Goal: Task Accomplishment & Management: Manage account settings

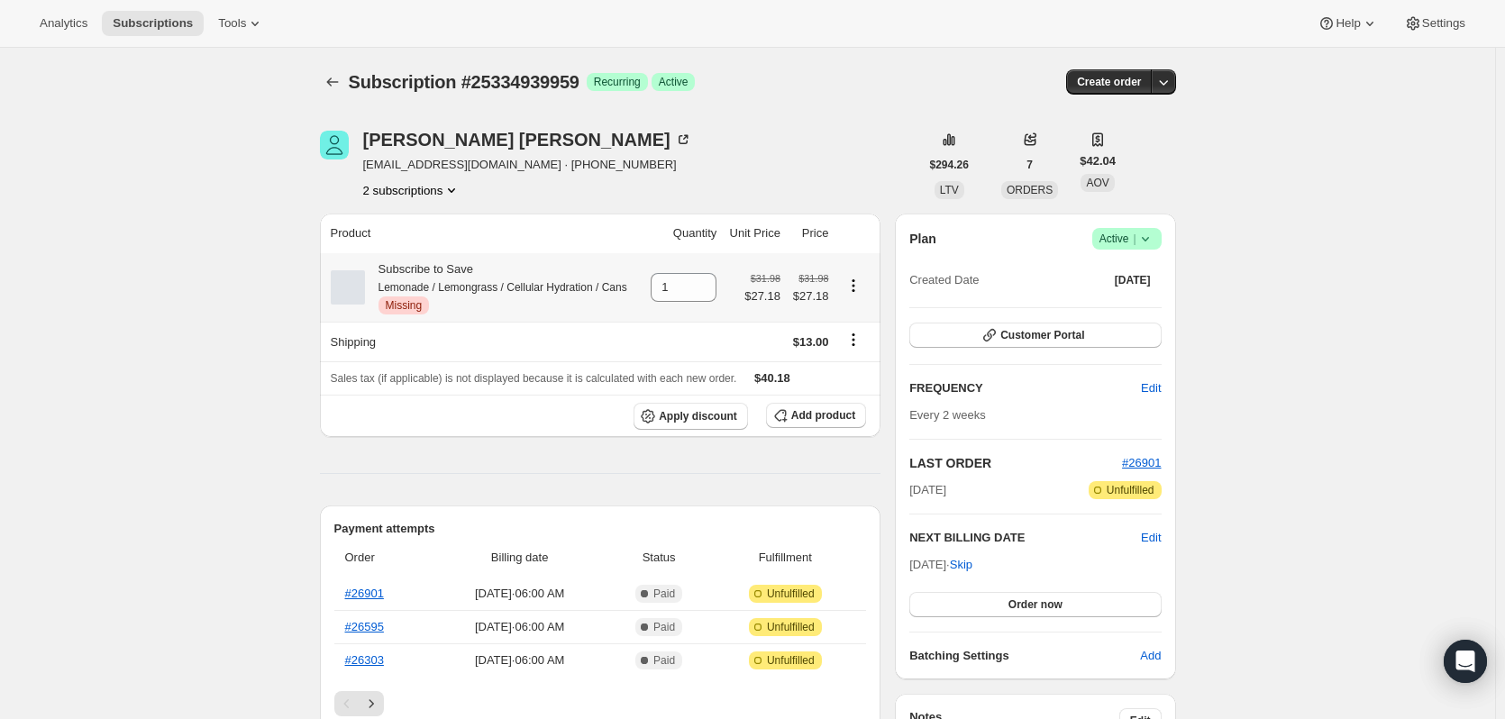
click at [403, 309] on span "Missing" at bounding box center [404, 305] width 37 height 14
click at [458, 310] on div "Critical Missing" at bounding box center [502, 305] width 249 height 18
click at [434, 269] on div "Subscribe to Save Lemonade / Lemongrass / Cellular Hydration / Cans Critical Mi…" at bounding box center [496, 287] width 262 height 54
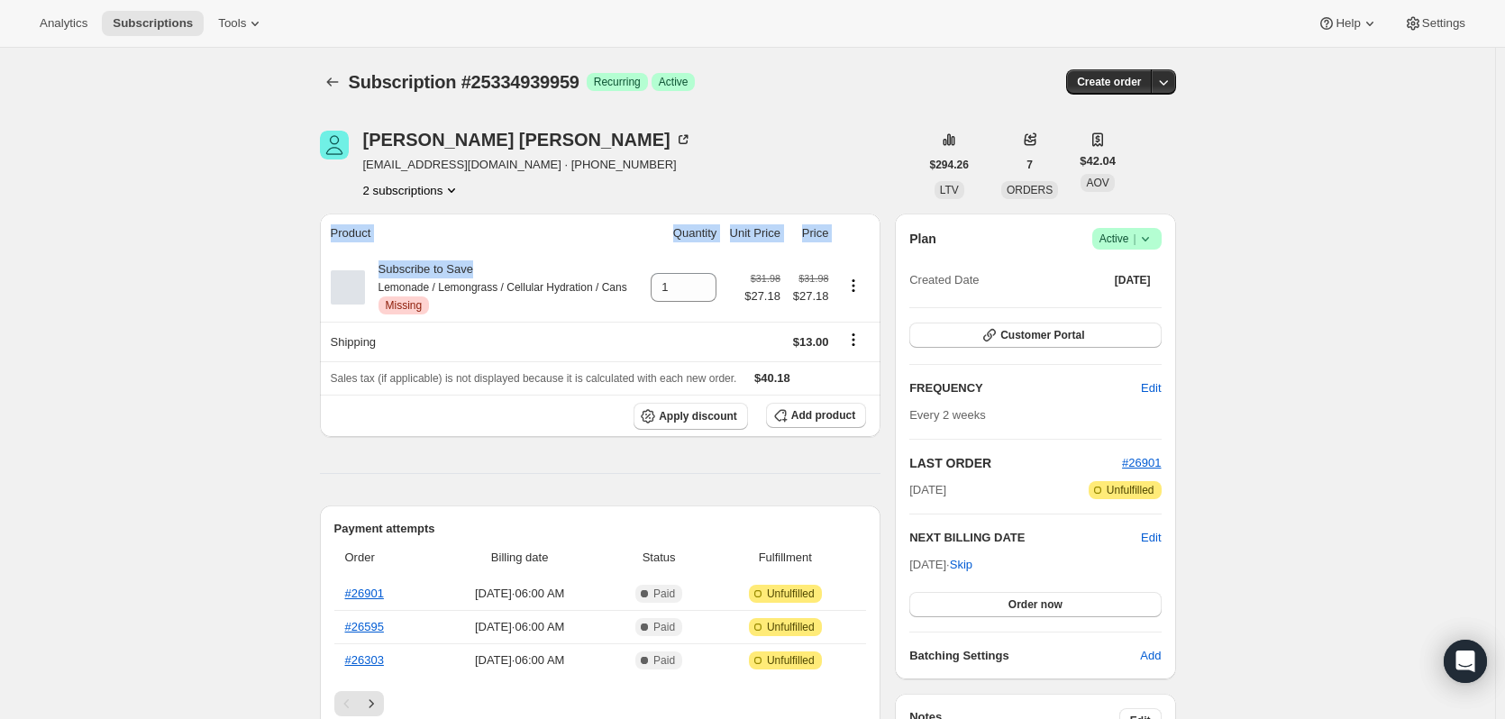
drag, startPoint x: 481, startPoint y: 269, endPoint x: 315, endPoint y: 273, distance: 165.8
click at [494, 290] on small "Lemonade / Lemongrass / Cellular Hydration / Cans" at bounding box center [502, 287] width 249 height 13
click at [424, 296] on div "Subscribe to Save Lemonade / Lemongrass / Cellular Hydration / Cans Critical Mi…" at bounding box center [496, 287] width 262 height 54
click at [389, 313] on span "Critical Missing" at bounding box center [403, 305] width 51 height 18
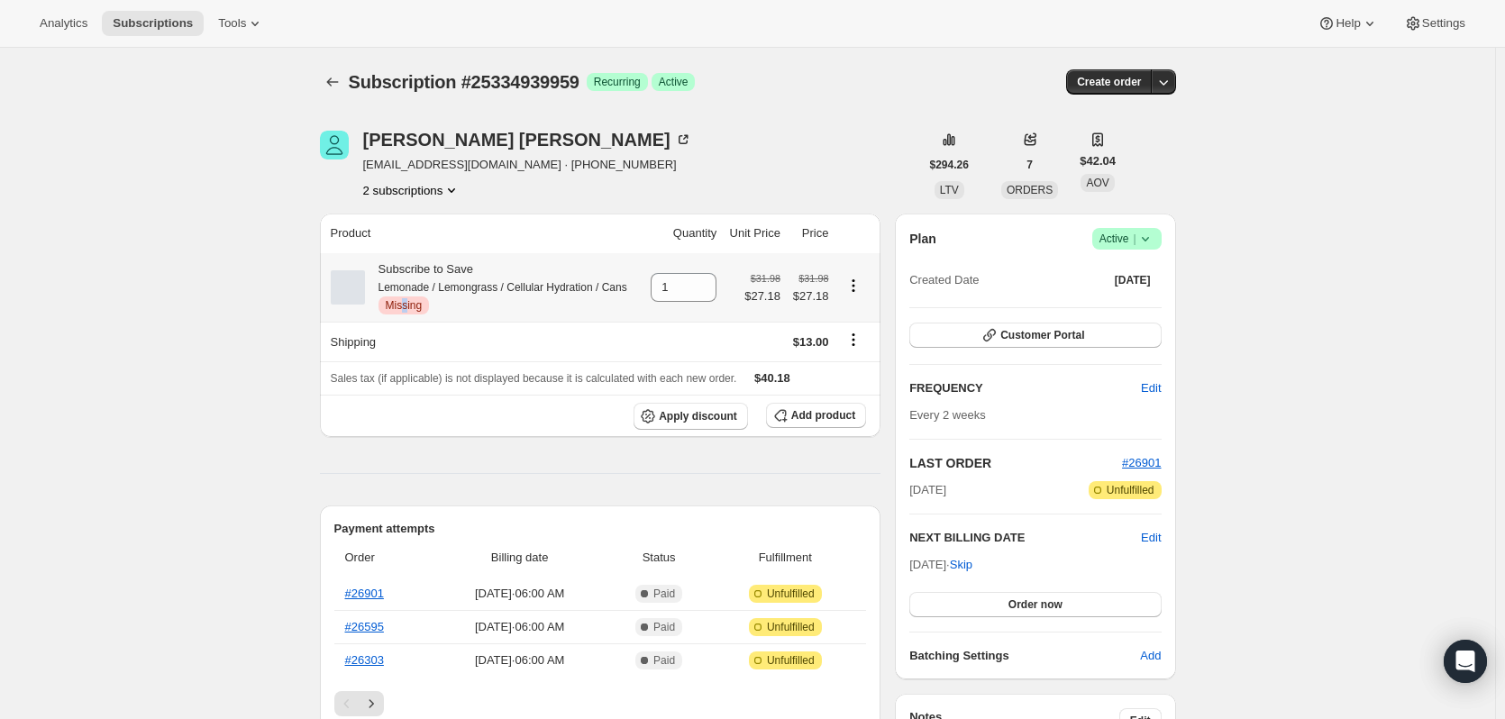
click at [409, 297] on span "Critical Missing" at bounding box center [403, 305] width 51 height 18
click at [414, 284] on small "Lemonade / Lemongrass / Cellular Hydration / Cans" at bounding box center [502, 287] width 249 height 13
click at [414, 268] on div "Subscribe to Save Lemonade / Lemongrass / Cellular Hydration / Cans Critical Mi…" at bounding box center [496, 287] width 262 height 54
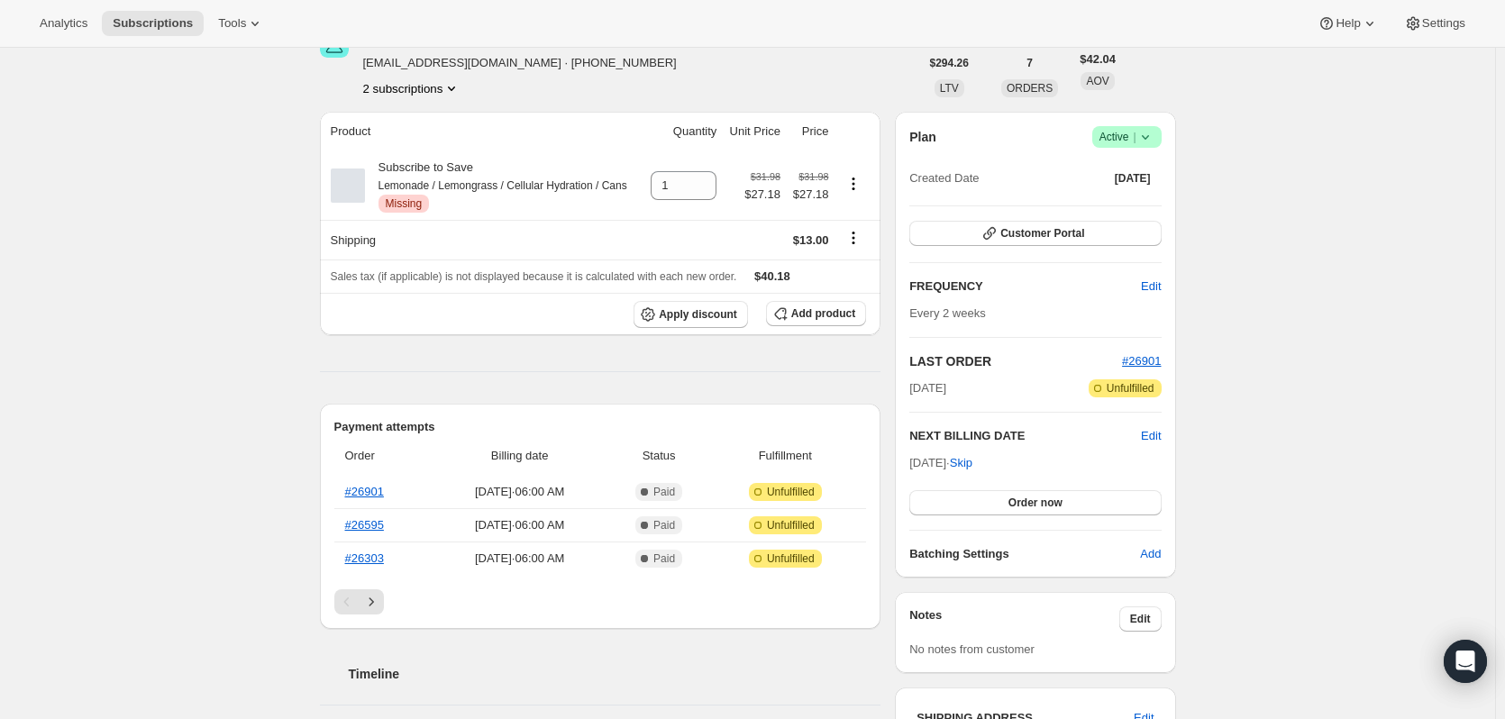
scroll to position [90, 0]
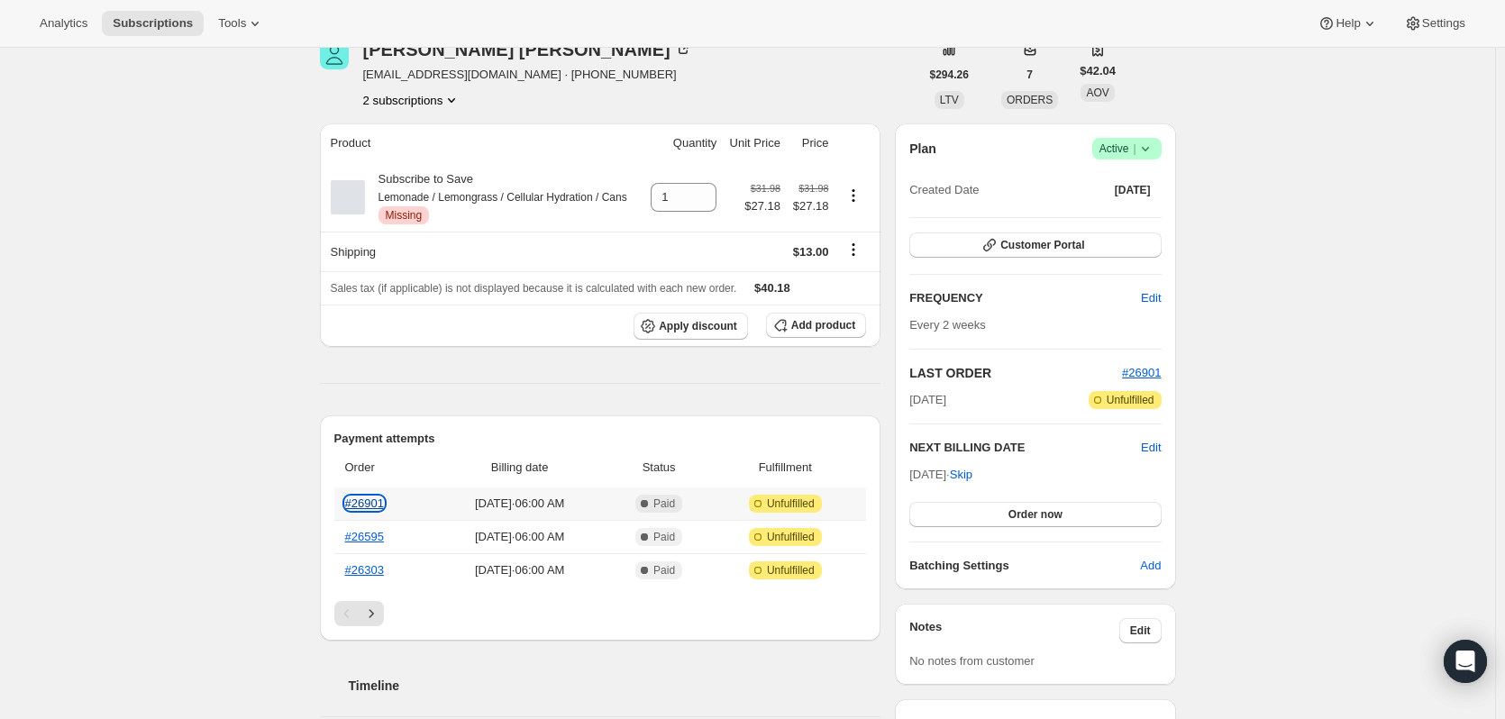
click at [372, 503] on link "#26901" at bounding box center [364, 504] width 39 height 14
click at [374, 499] on link "#26901" at bounding box center [364, 504] width 39 height 14
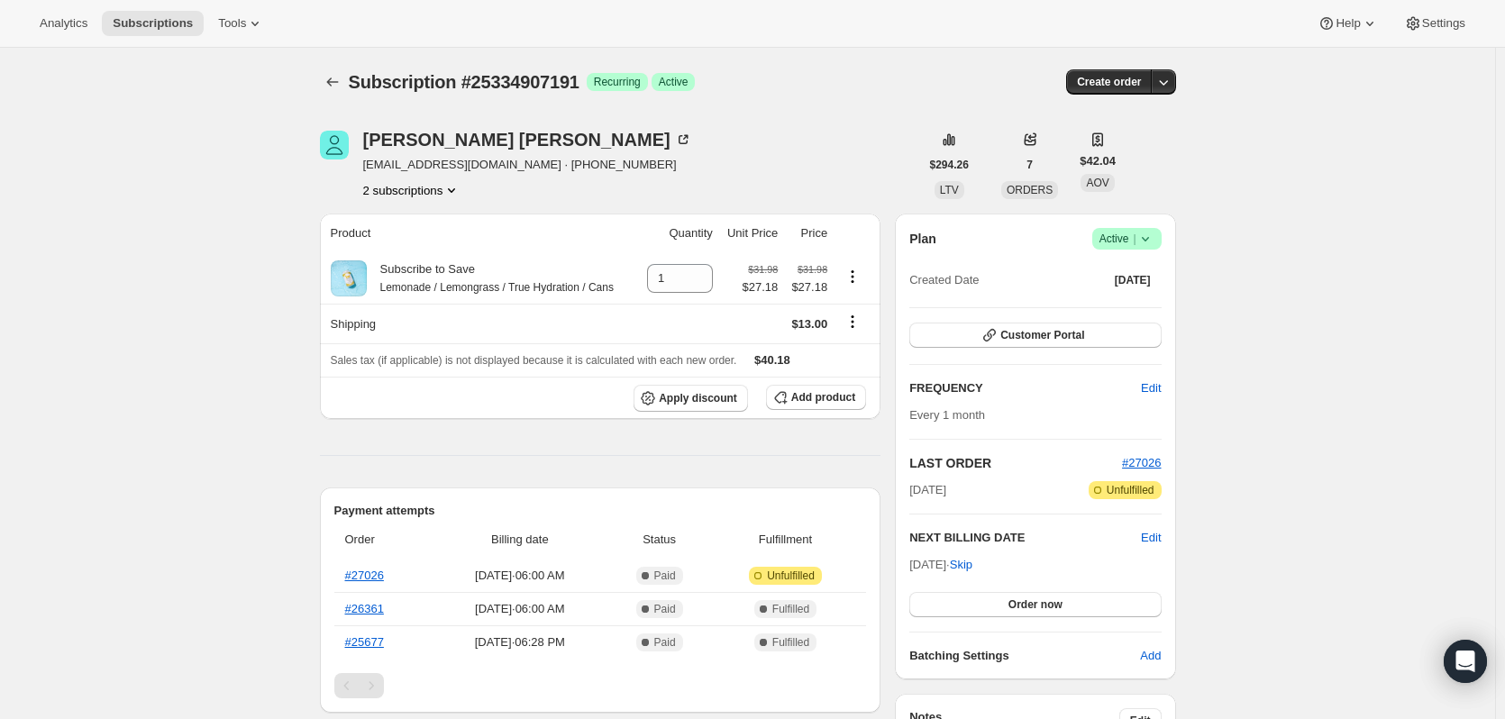
click at [405, 182] on button "2 subscriptions" at bounding box center [412, 190] width 98 height 18
click at [404, 250] on span "25334939959" at bounding box center [390, 255] width 72 height 14
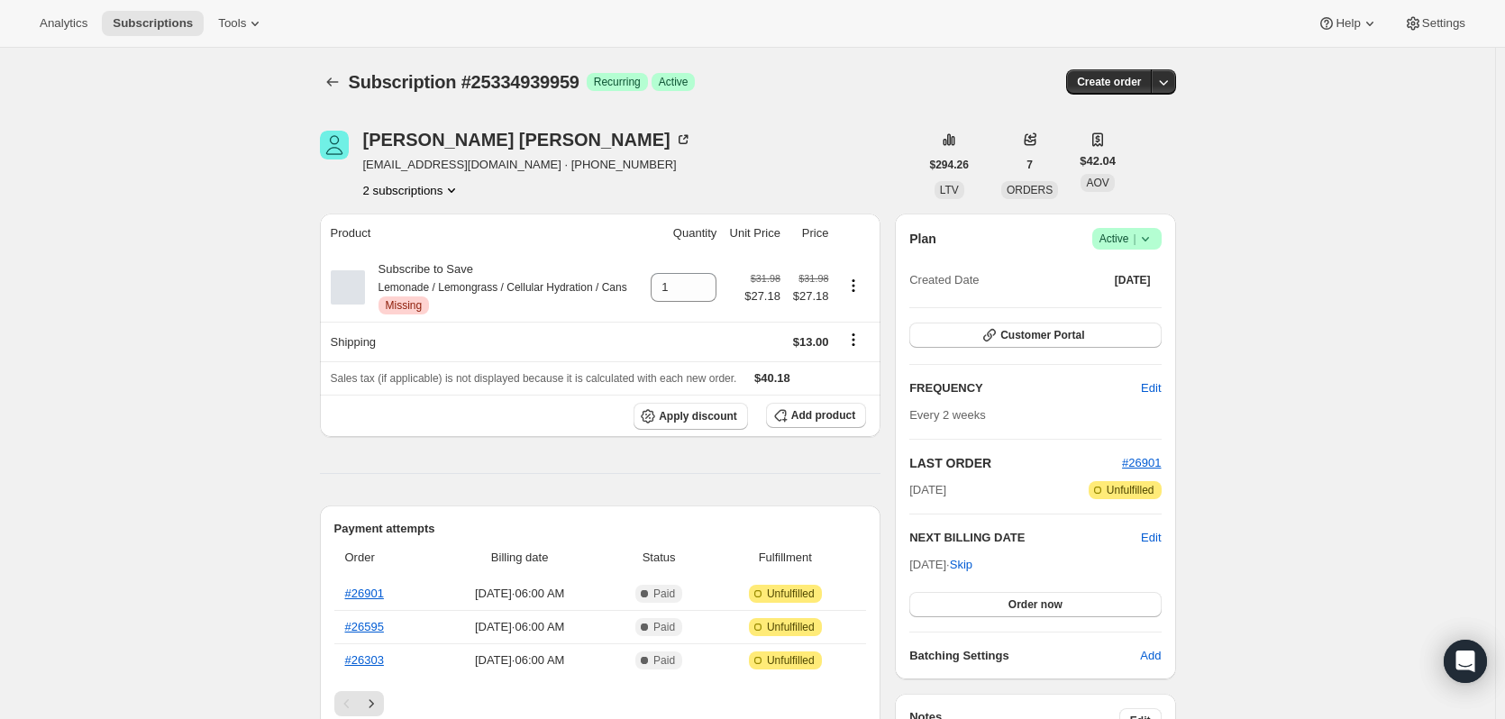
click at [1154, 238] on icon at bounding box center [1145, 239] width 18 height 18
click at [1125, 279] on span "Pause subscription" at bounding box center [1130, 275] width 99 height 14
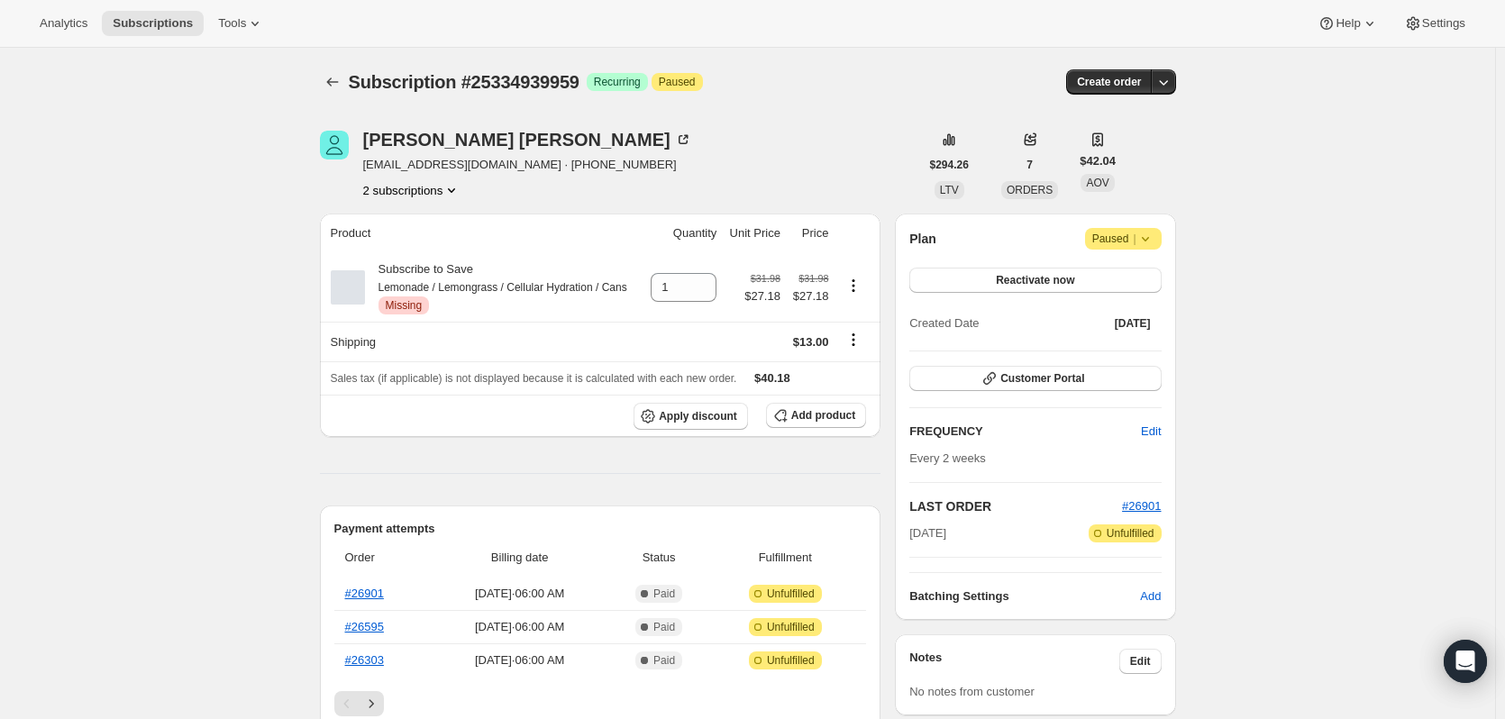
click at [1154, 232] on icon at bounding box center [1145, 239] width 18 height 18
click at [429, 196] on button "2 subscriptions" at bounding box center [412, 190] width 98 height 18
click at [421, 230] on span "25334907191" at bounding box center [390, 224] width 72 height 14
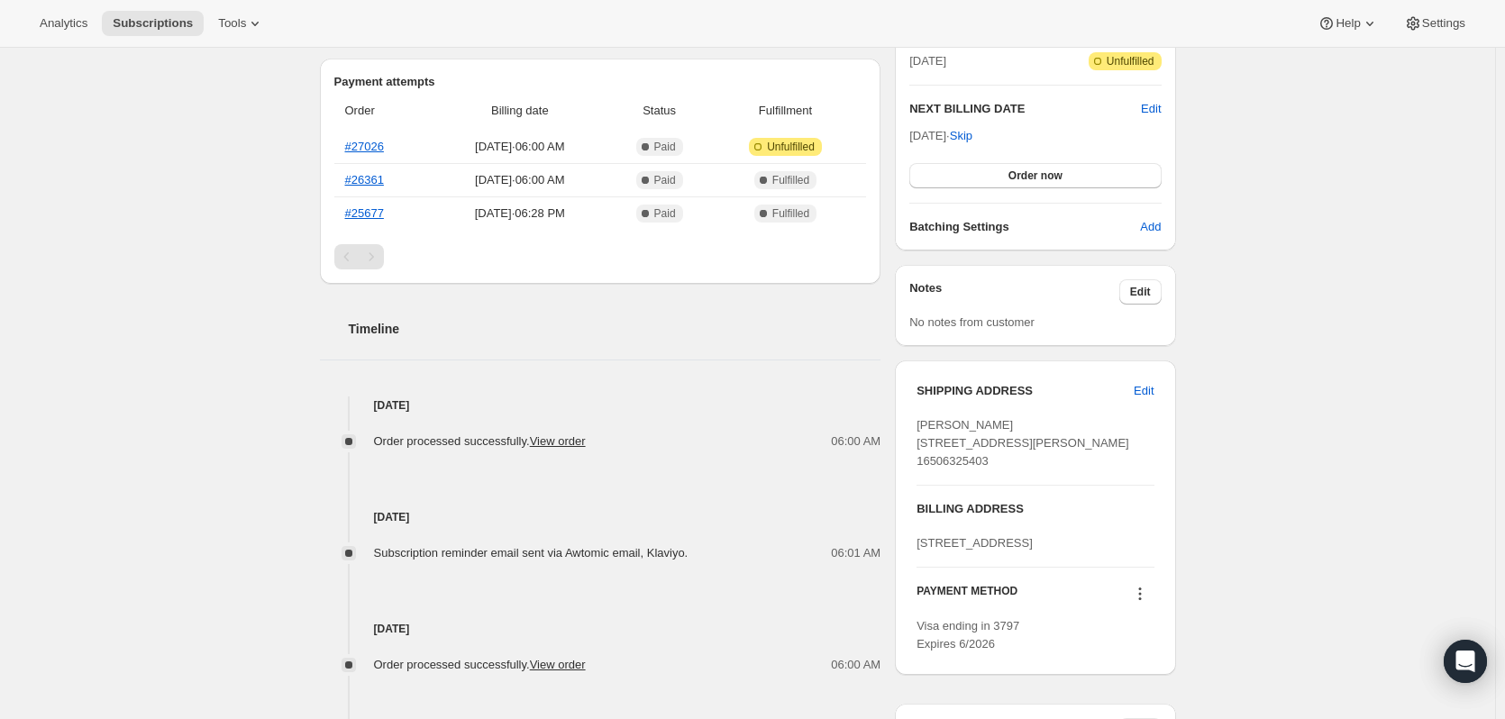
scroll to position [541, 0]
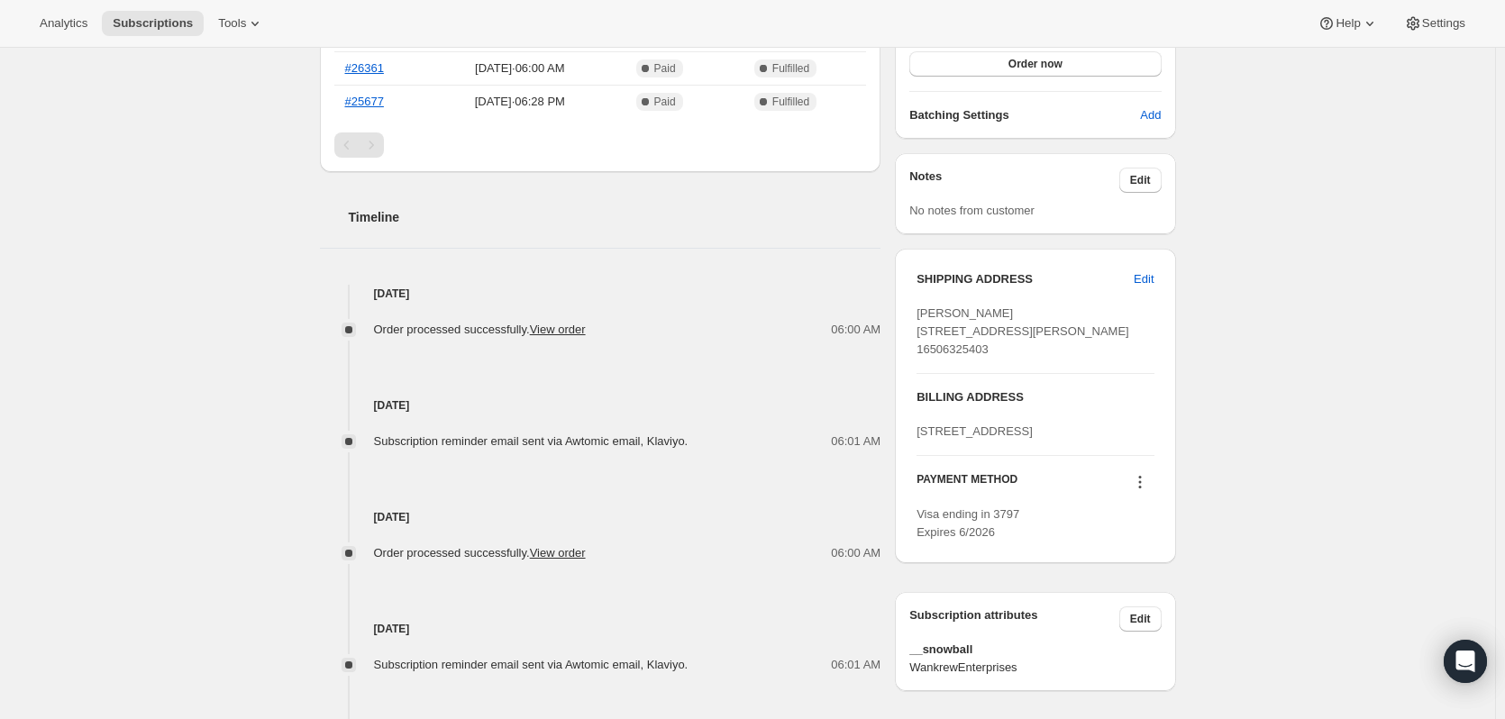
drag, startPoint x: 1010, startPoint y: 352, endPoint x: 861, endPoint y: 364, distance: 150.0
click at [847, 345] on div "Russell Harris wankrewenterprises@outlook.com · +16506325403 2 subscriptions $2…" at bounding box center [740, 173] width 870 height 1225
click at [1382, 454] on div "Subscription #25334907191. This page is ready Subscription #25334907191 Success…" at bounding box center [747, 173] width 1495 height 1333
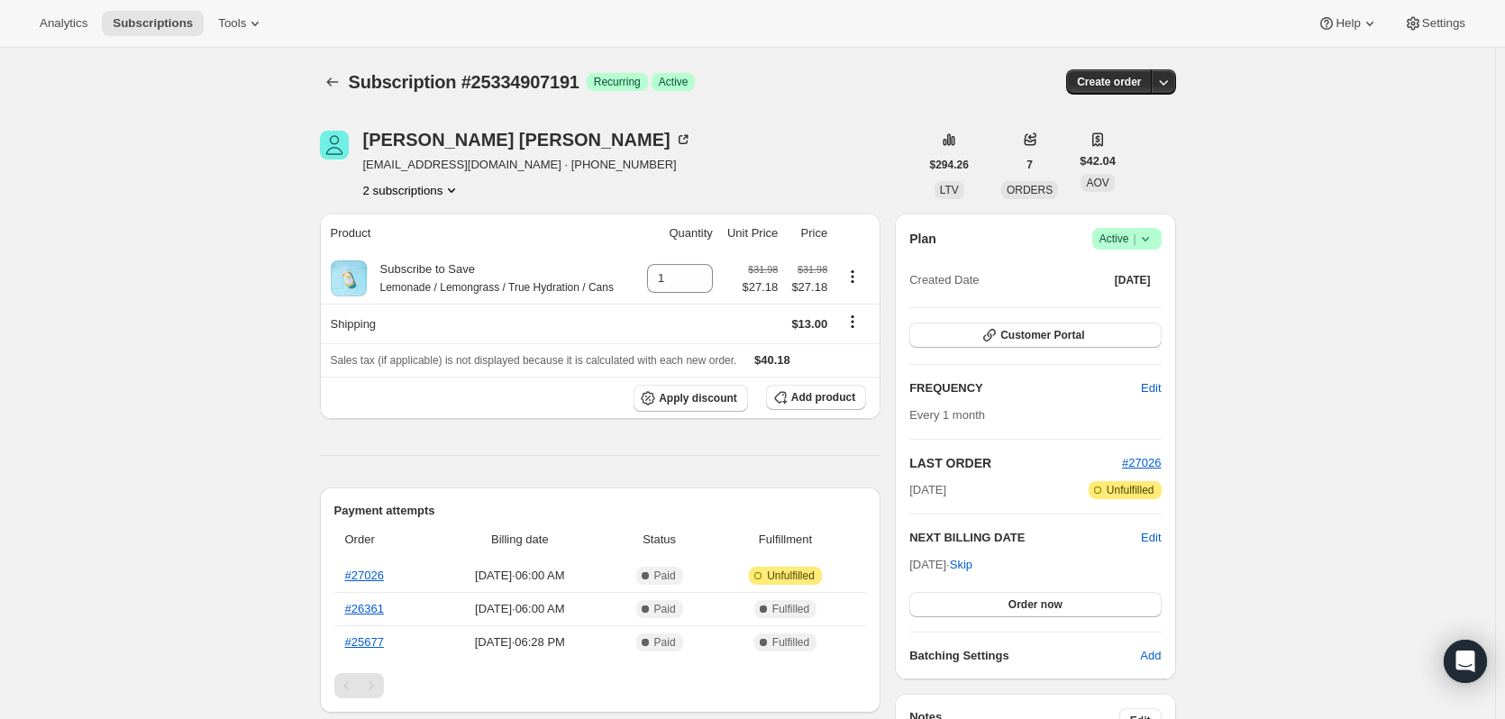
click at [174, 446] on div "Subscription #25334907191. This page is ready Subscription #25334907191 Success…" at bounding box center [747, 714] width 1495 height 1333
click at [339, 66] on div "Subscription #25334907191. This page is ready Subscription #25334907191 Success…" at bounding box center [748, 82] width 856 height 68
click at [335, 77] on icon "Subscriptions" at bounding box center [333, 82] width 18 height 18
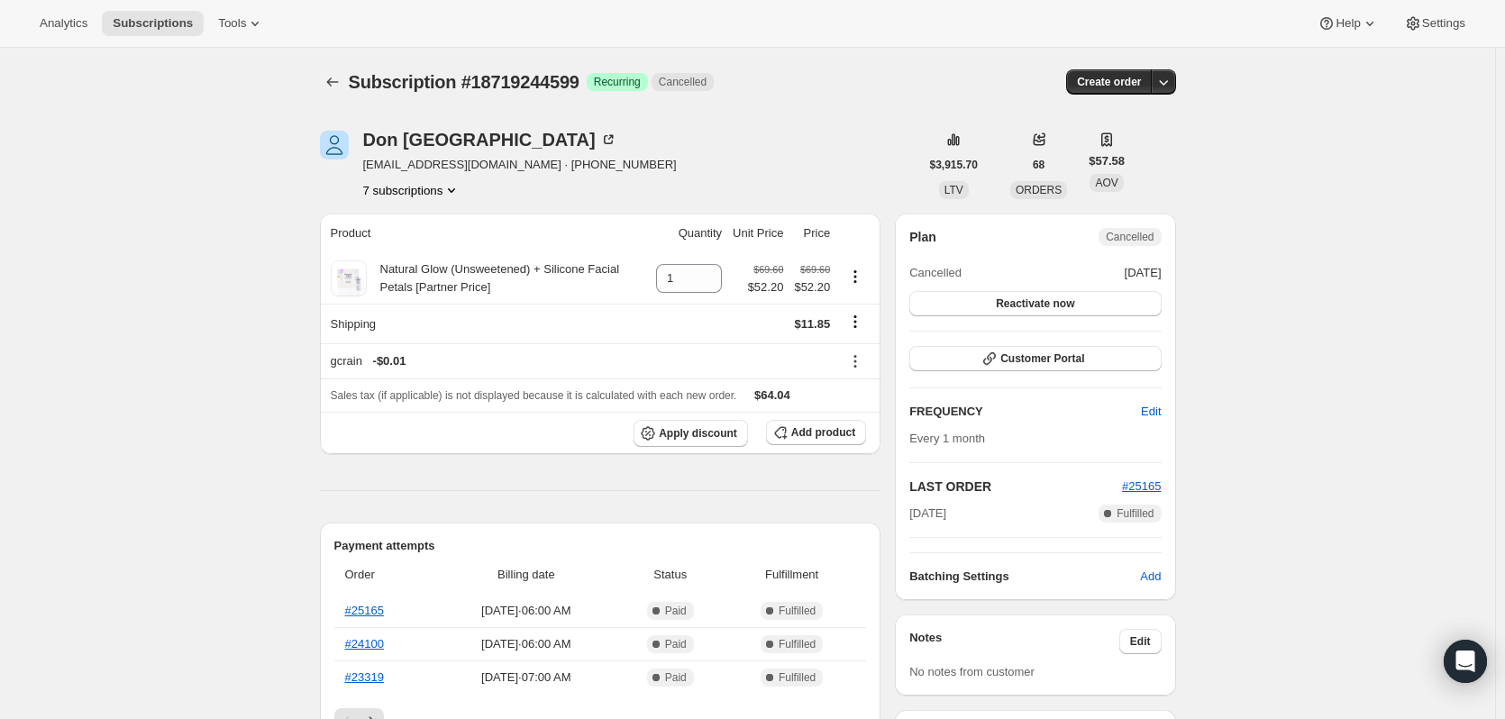
click at [420, 186] on button "7 subscriptions" at bounding box center [412, 190] width 98 height 18
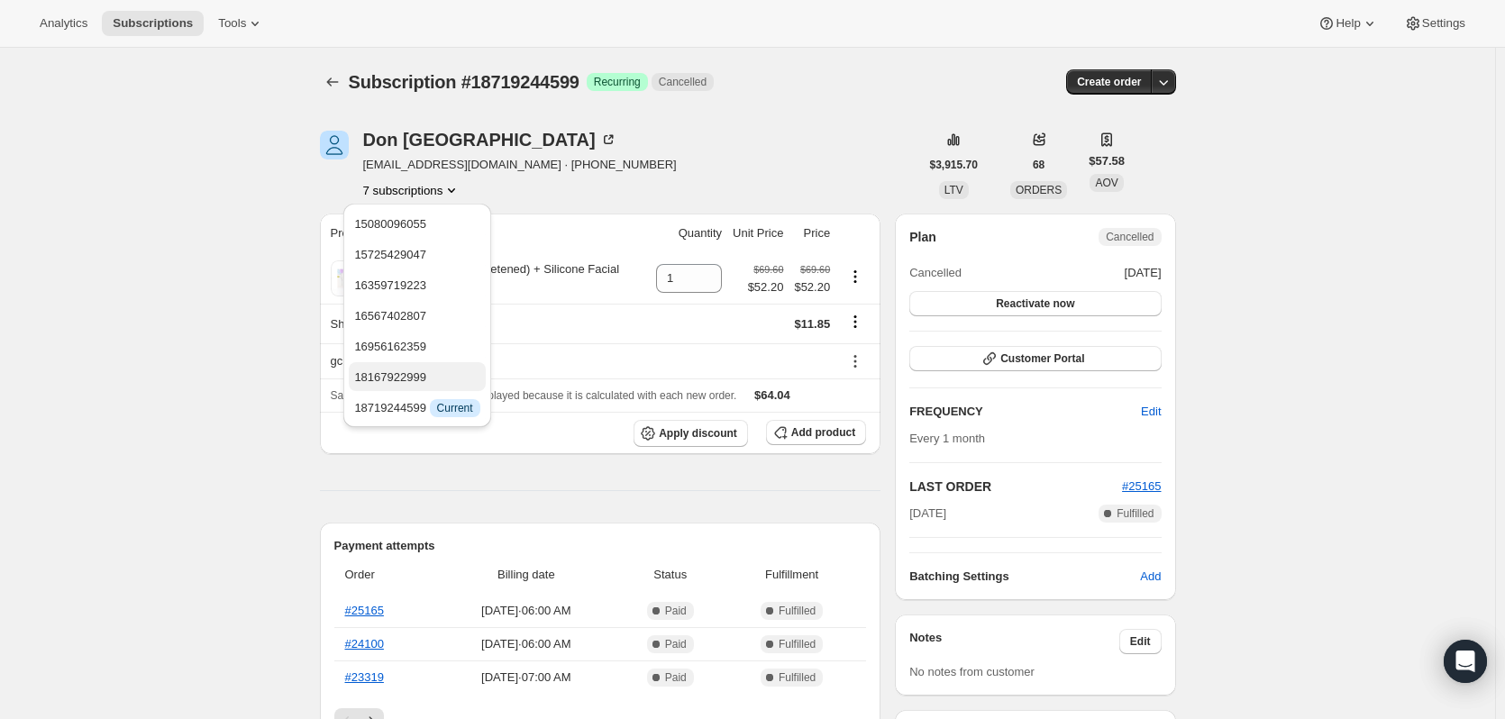
click at [427, 380] on span "18167922999" at bounding box center [416, 378] width 125 height 18
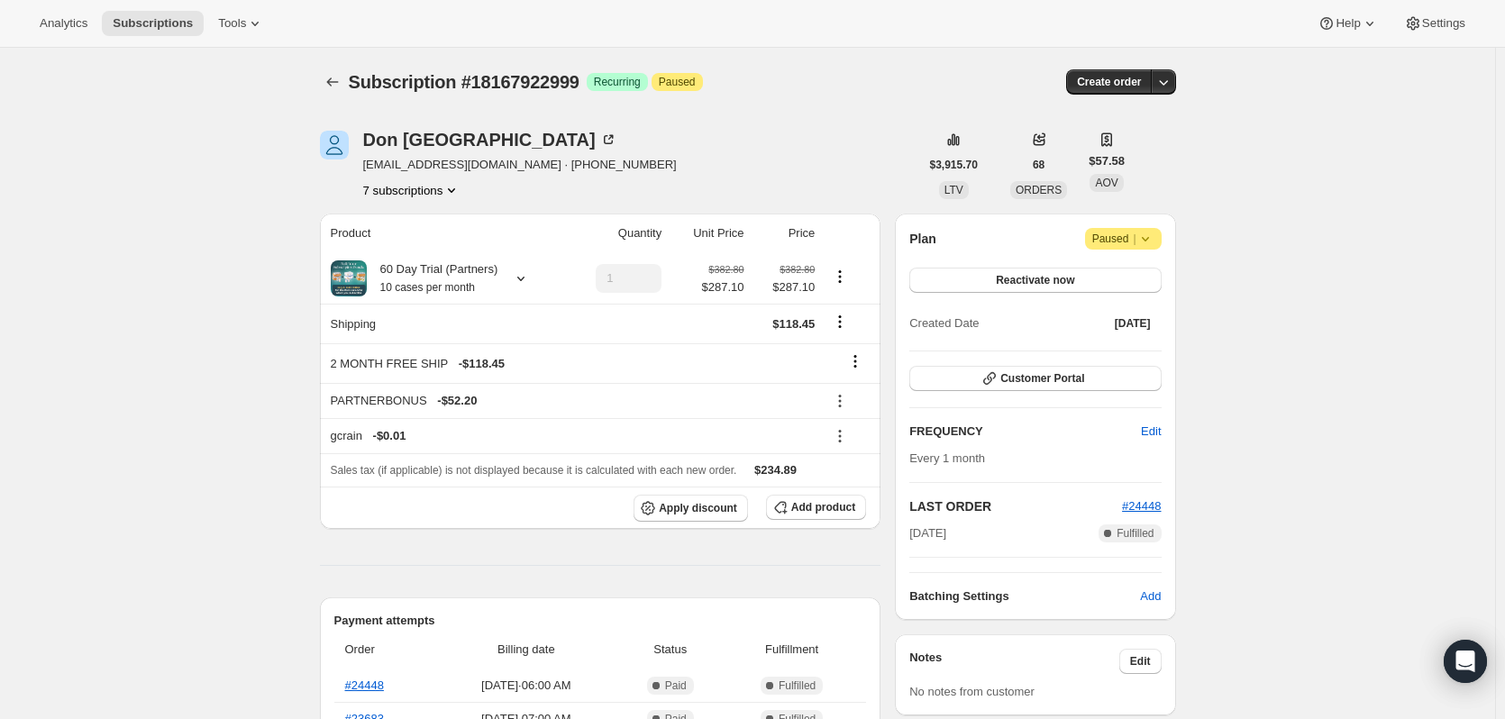
click at [428, 180] on div "Don Lyon donlyon05@gmail.com · +13055860701 7 subscriptions" at bounding box center [520, 165] width 314 height 68
click at [401, 187] on button "7 subscriptions" at bounding box center [412, 190] width 98 height 18
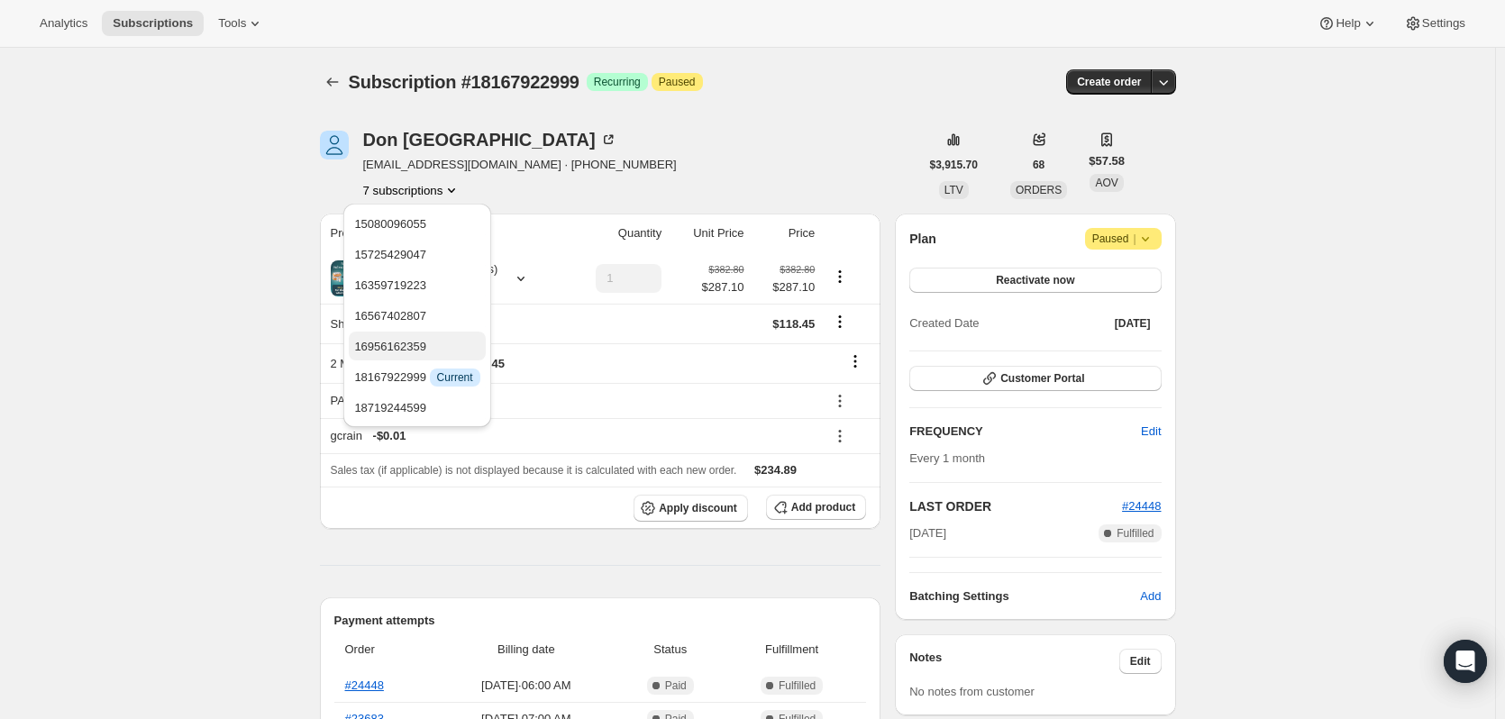
click at [432, 341] on span "16956162359" at bounding box center [416, 347] width 125 height 18
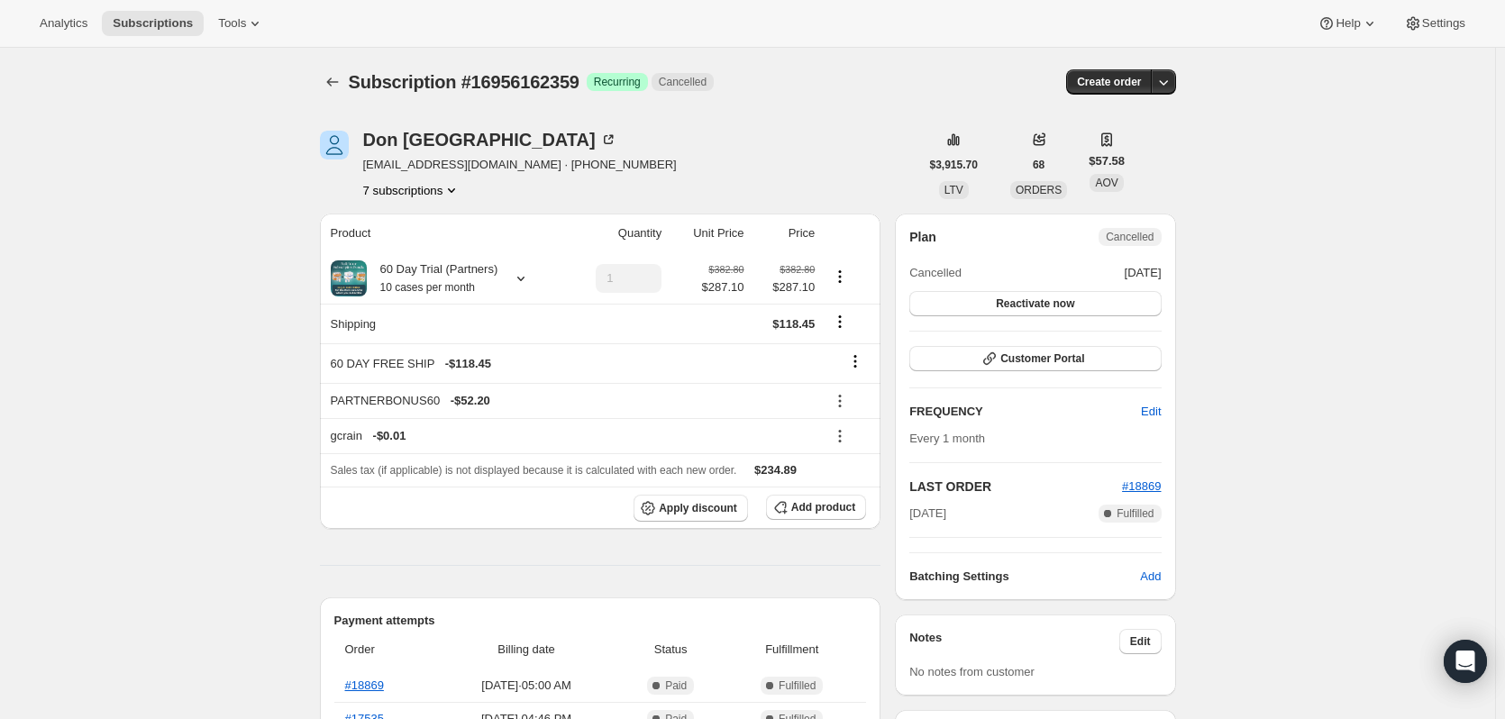
click at [432, 191] on button "7 subscriptions" at bounding box center [412, 190] width 98 height 18
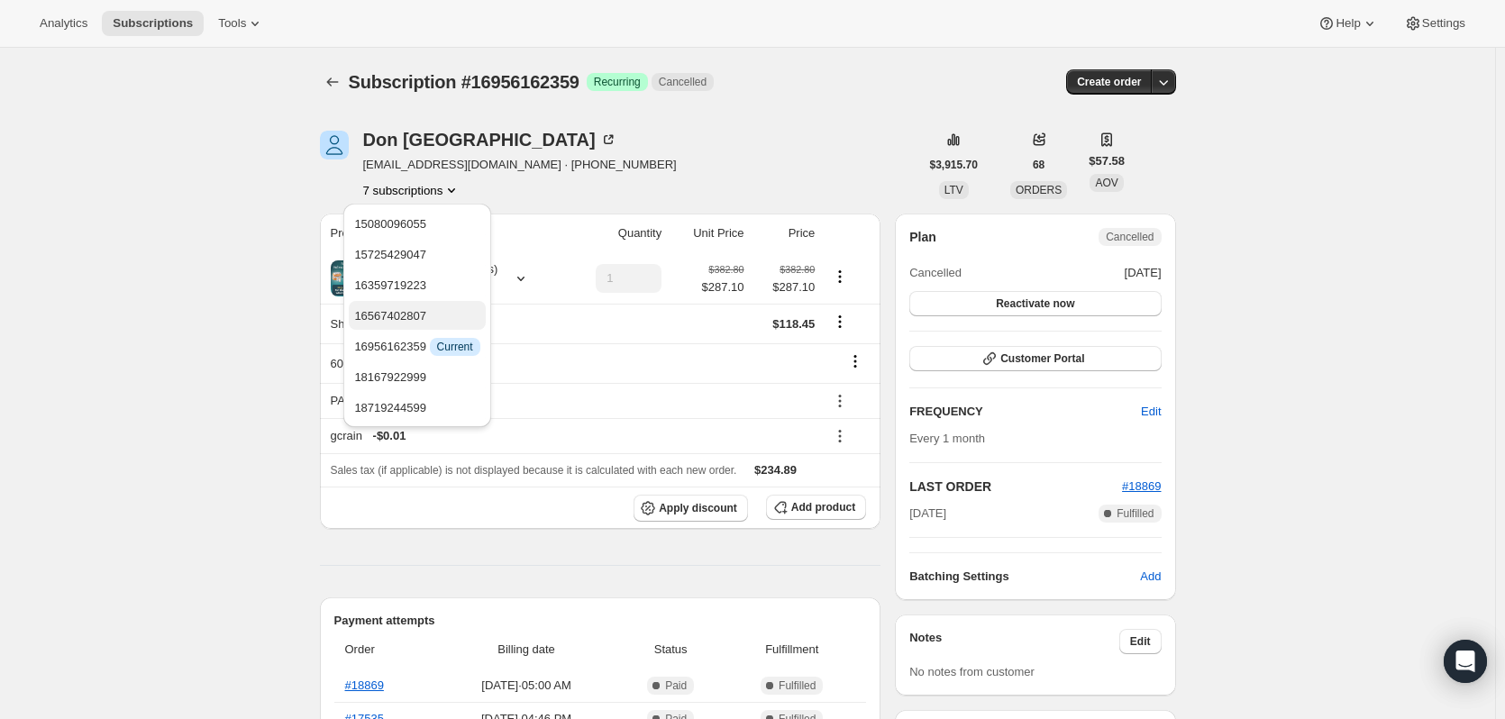
click at [424, 311] on span "16567402807" at bounding box center [416, 316] width 125 height 18
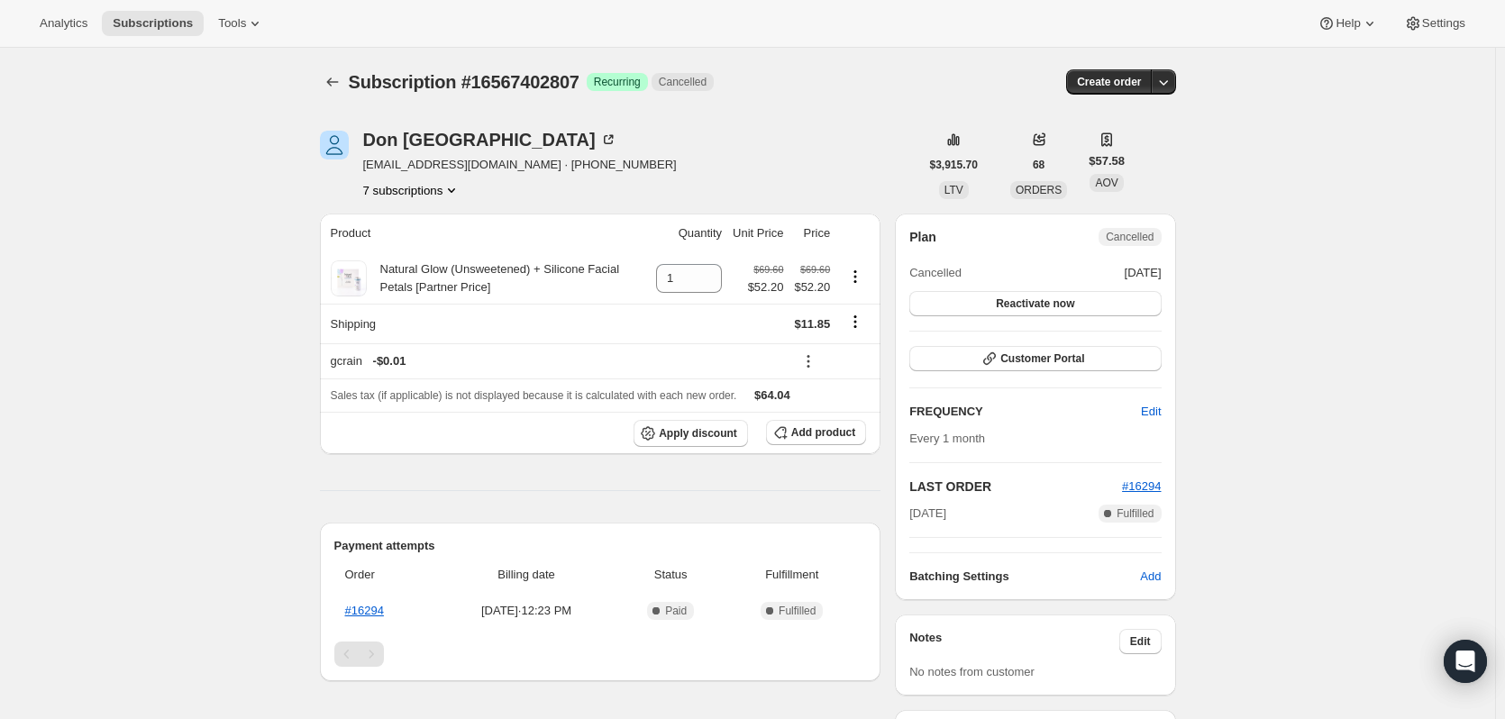
click at [427, 194] on button "7 subscriptions" at bounding box center [412, 190] width 98 height 18
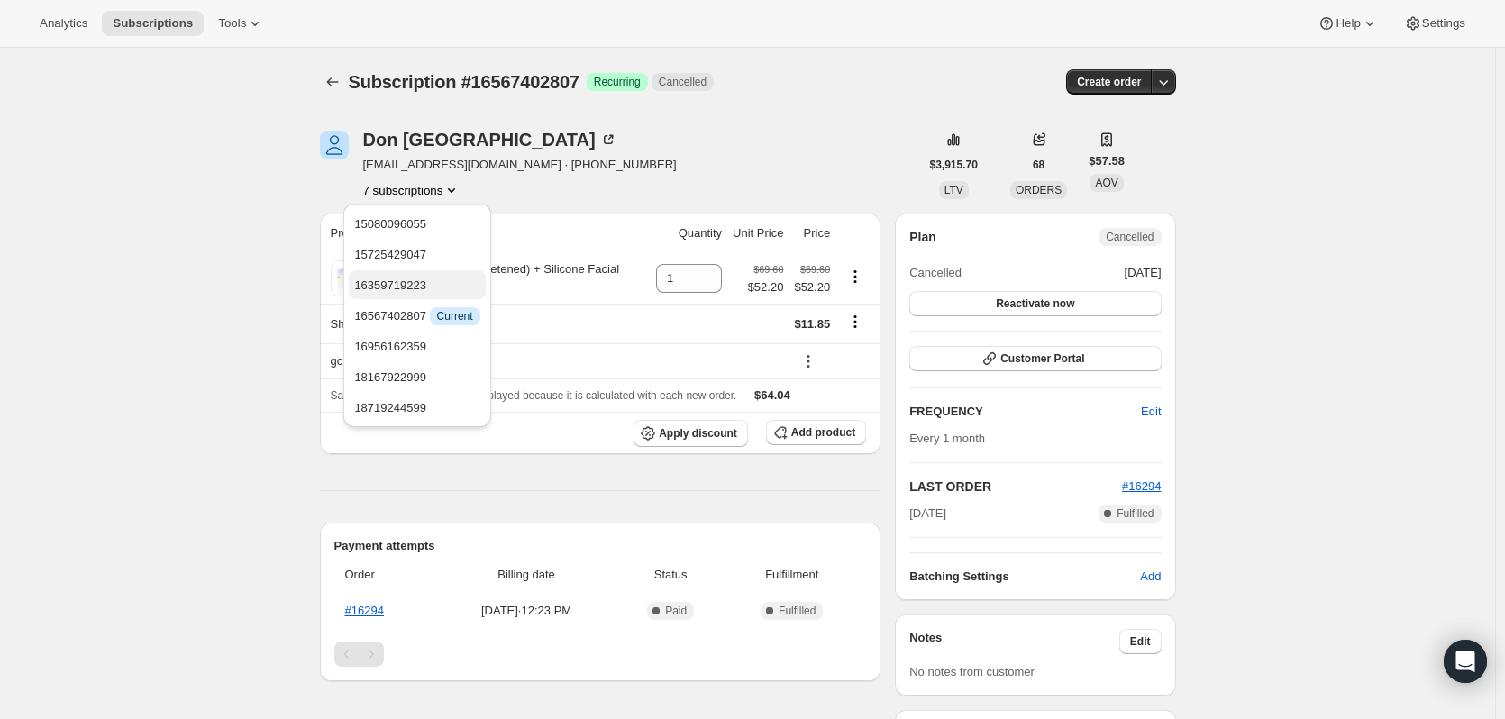
click at [436, 278] on span "16359719223" at bounding box center [416, 286] width 125 height 18
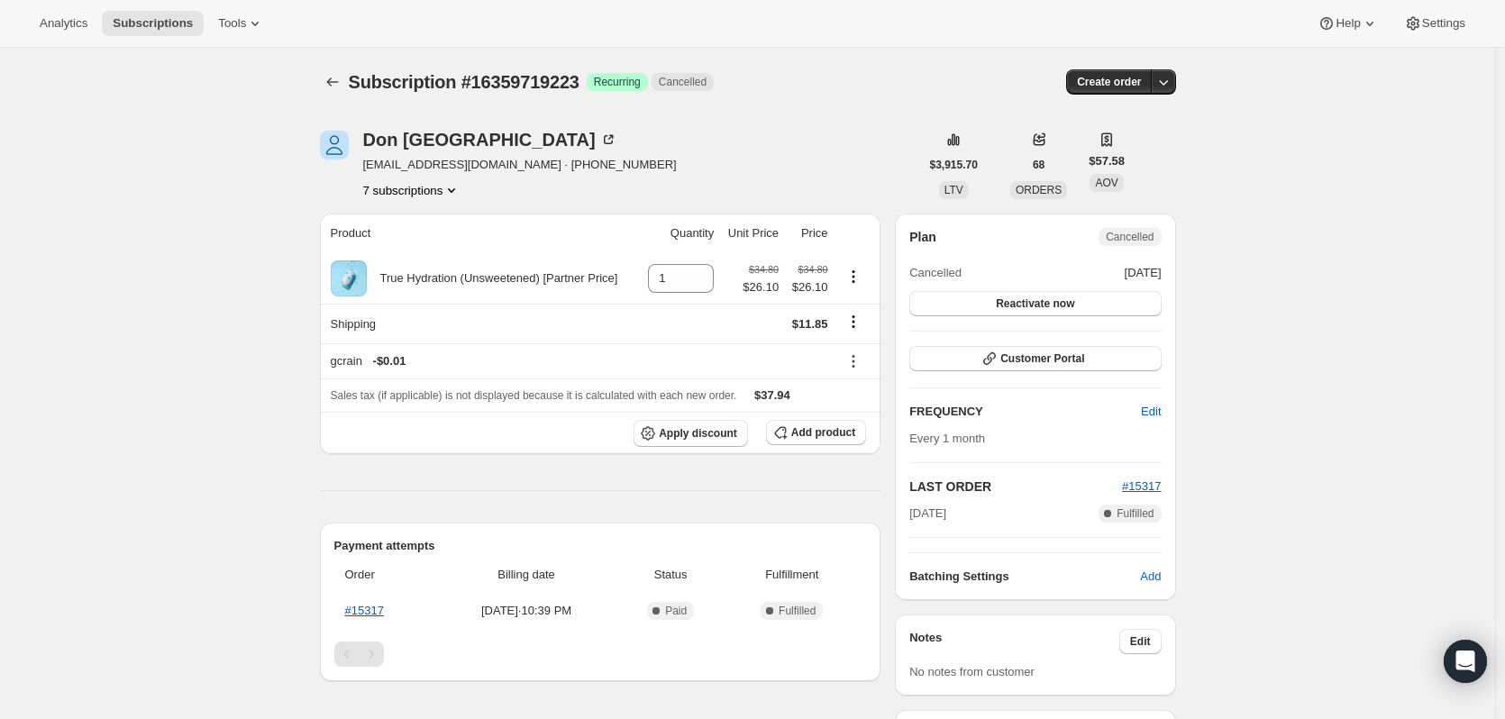
click at [433, 187] on button "7 subscriptions" at bounding box center [412, 190] width 98 height 18
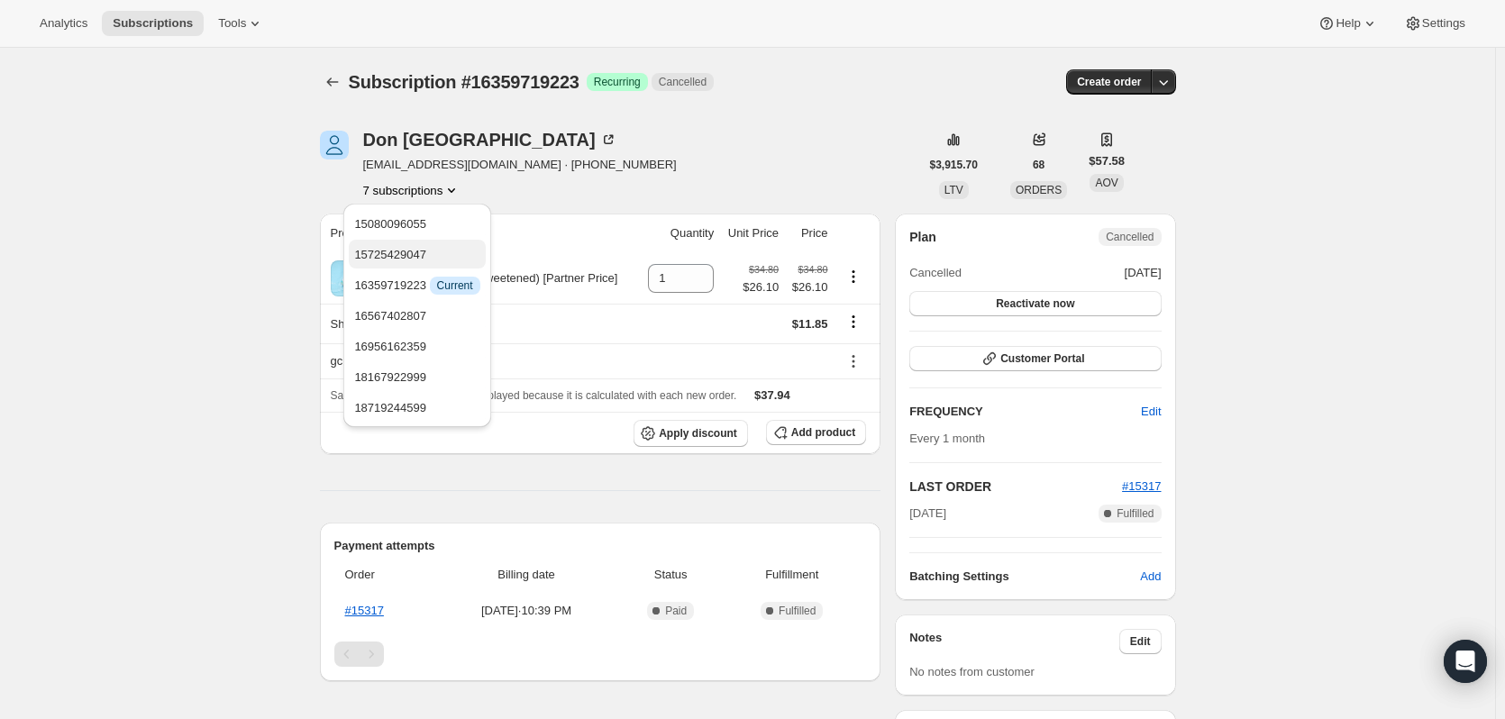
click at [434, 260] on span "15725429047" at bounding box center [416, 255] width 125 height 18
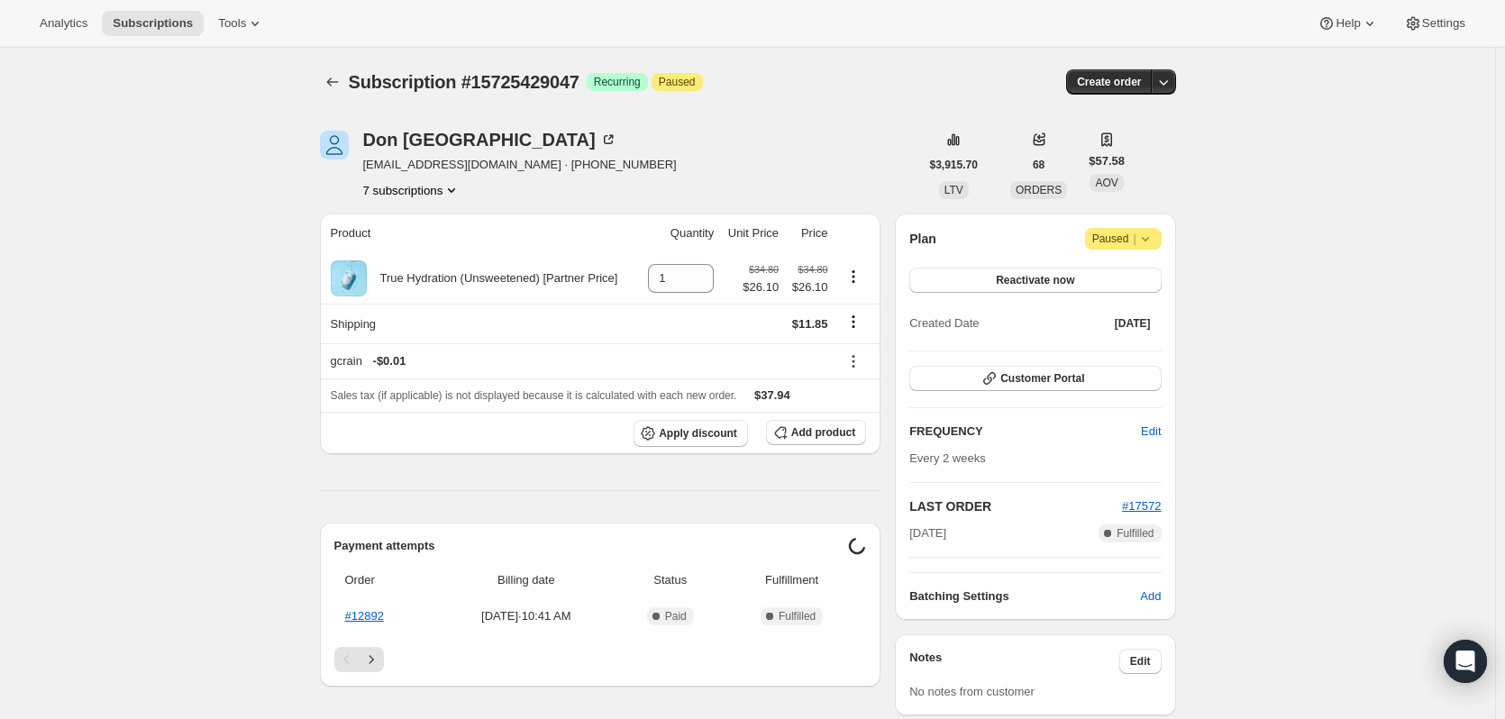
click at [437, 187] on button "7 subscriptions" at bounding box center [412, 190] width 98 height 18
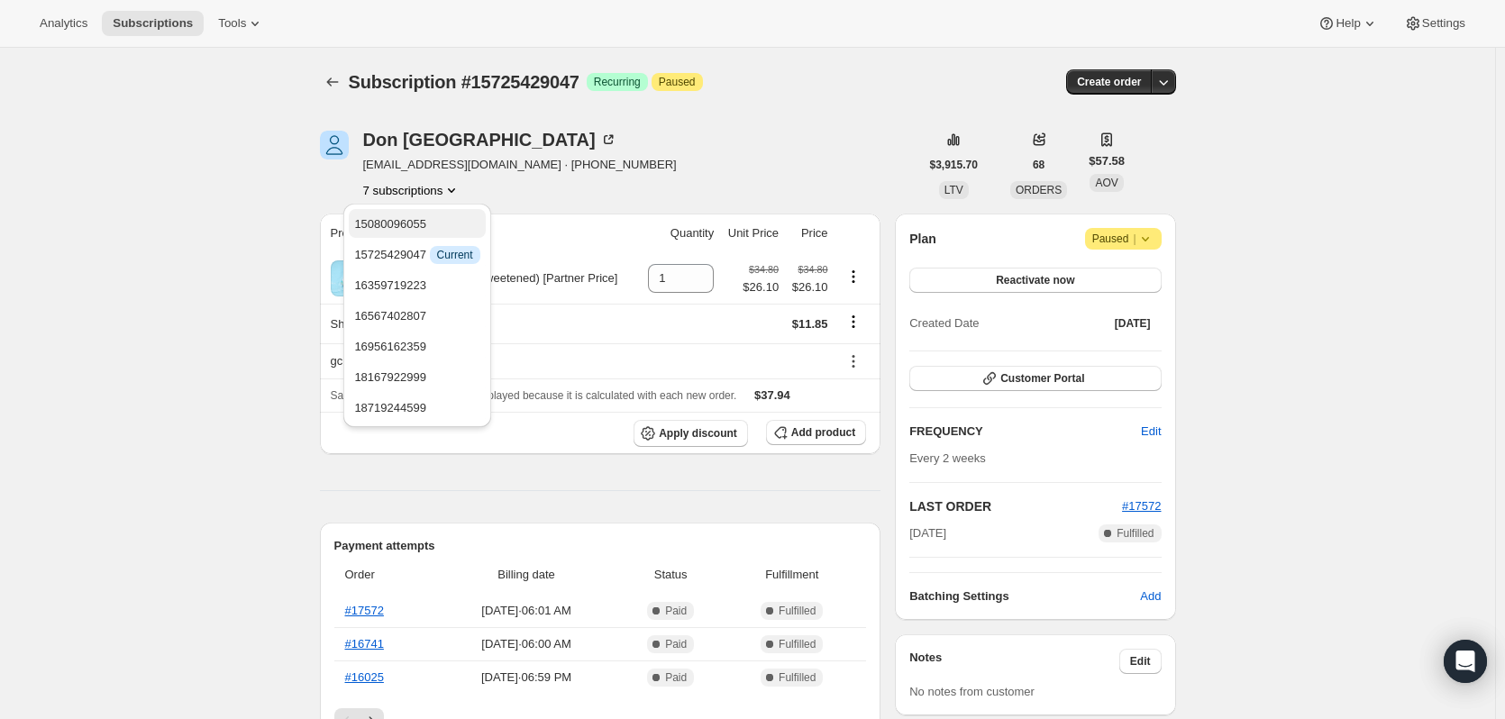
click at [449, 221] on span "15080096055" at bounding box center [416, 224] width 125 height 18
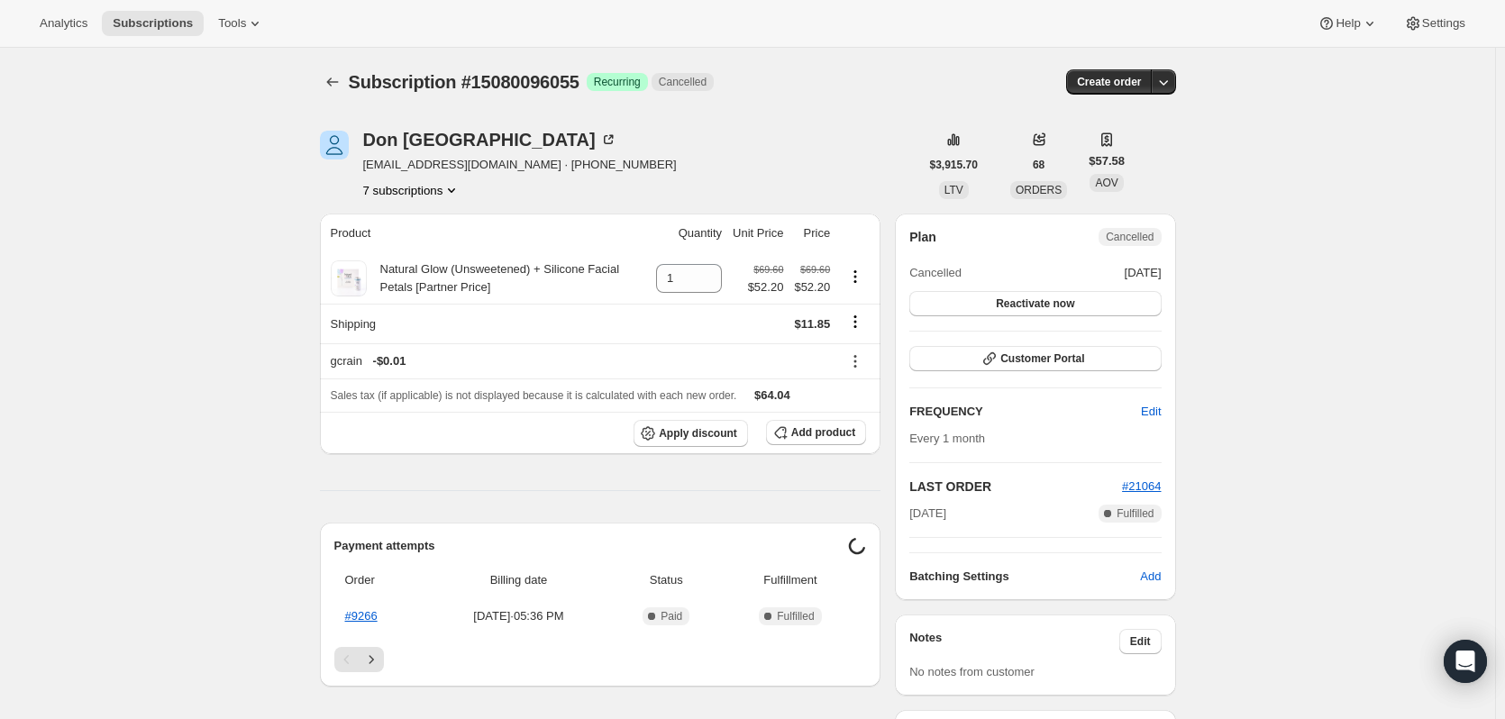
click at [1286, 338] on div "Subscription #15080096055. This page is ready Subscription #15080096055 Success…" at bounding box center [747, 627] width 1495 height 1159
